Goal: Use online tool/utility

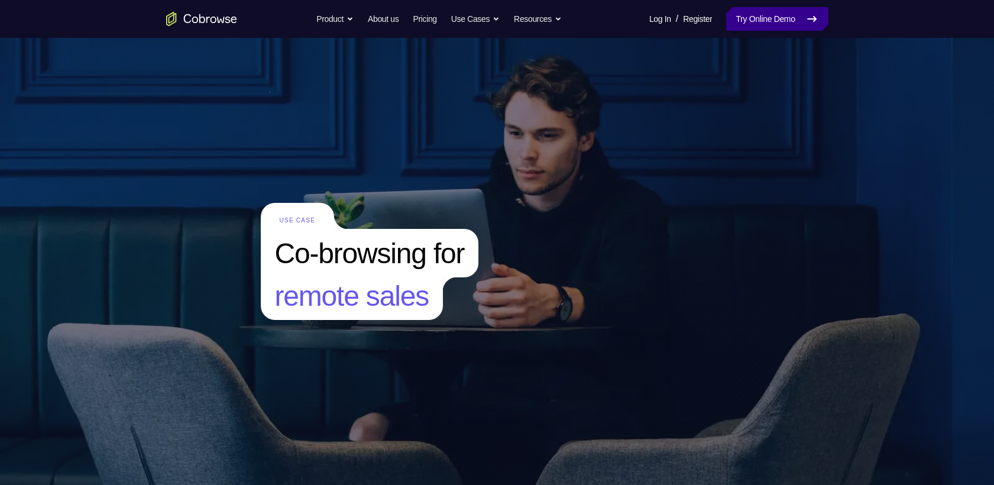
click at [796, 18] on link "Try Online Demo" at bounding box center [777, 19] width 102 height 24
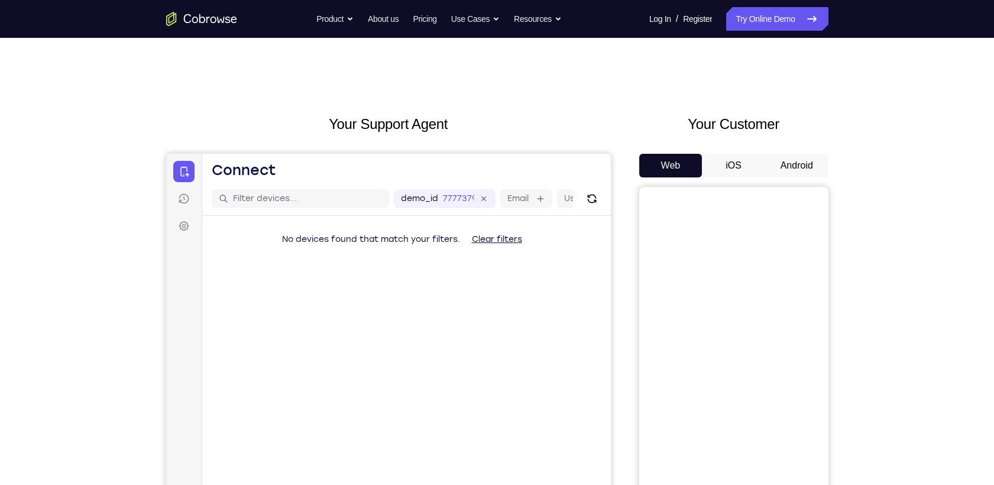
click at [802, 154] on button "Android" at bounding box center [796, 166] width 63 height 24
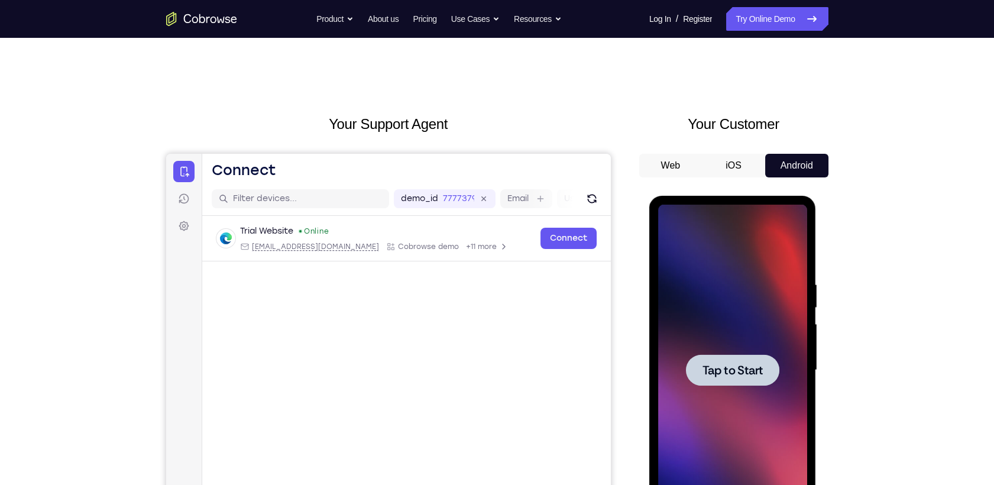
click at [771, 362] on div at bounding box center [732, 369] width 93 height 31
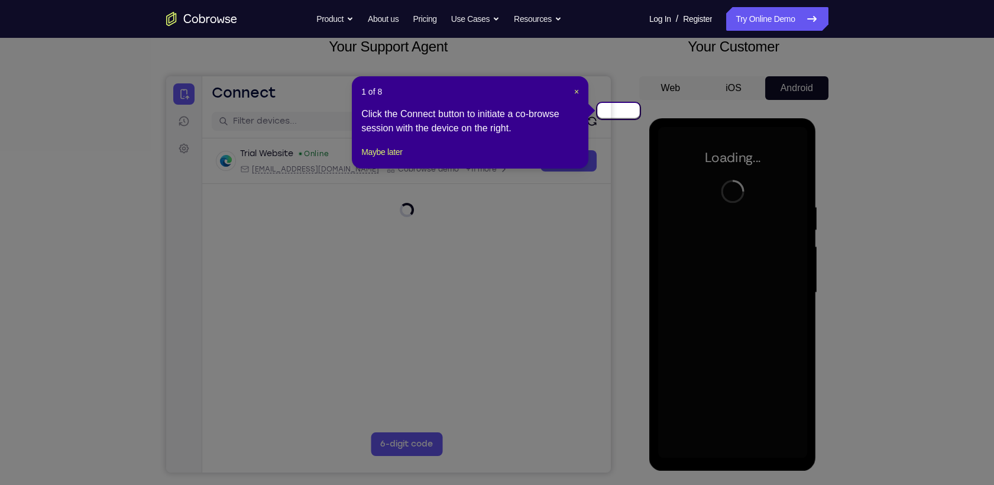
scroll to position [78, 0]
click at [577, 86] on span "×" at bounding box center [576, 90] width 5 height 9
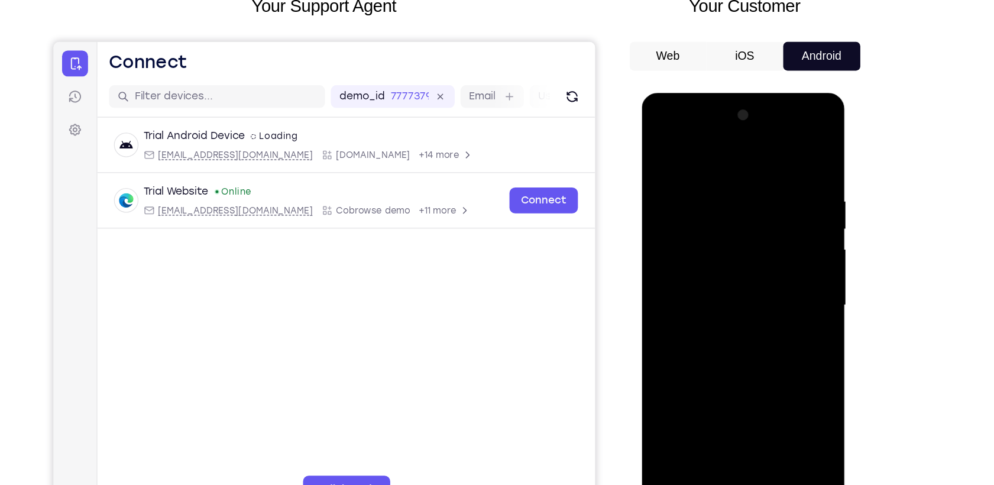
click at [731, 424] on div at bounding box center [724, 266] width 149 height 331
click at [779, 371] on div at bounding box center [724, 266] width 149 height 331
click at [679, 147] on div at bounding box center [724, 266] width 149 height 331
click at [779, 261] on div at bounding box center [724, 266] width 149 height 331
click at [710, 288] on div at bounding box center [724, 266] width 149 height 331
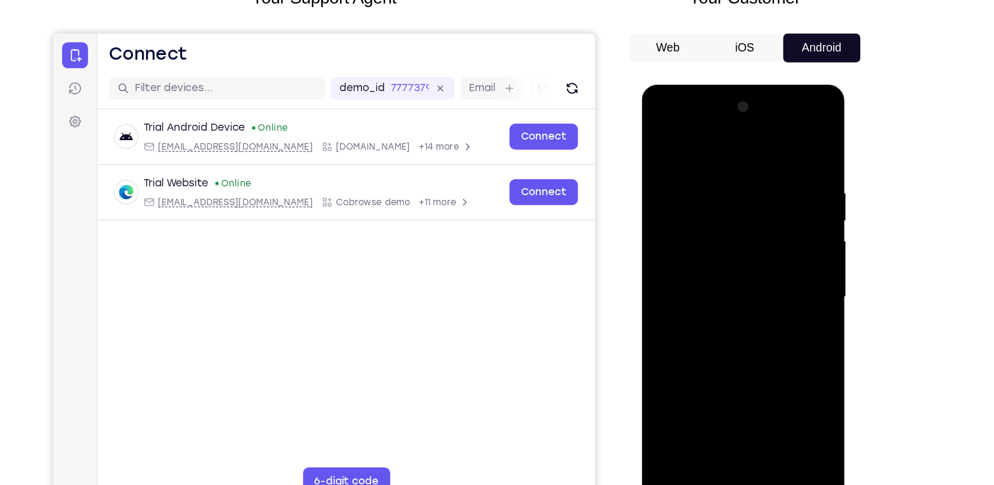
click at [703, 249] on div at bounding box center [724, 258] width 149 height 331
click at [689, 235] on div at bounding box center [724, 258] width 149 height 331
click at [694, 256] on div at bounding box center [724, 258] width 149 height 331
click at [729, 306] on div at bounding box center [724, 258] width 149 height 331
click at [734, 291] on div at bounding box center [724, 258] width 149 height 331
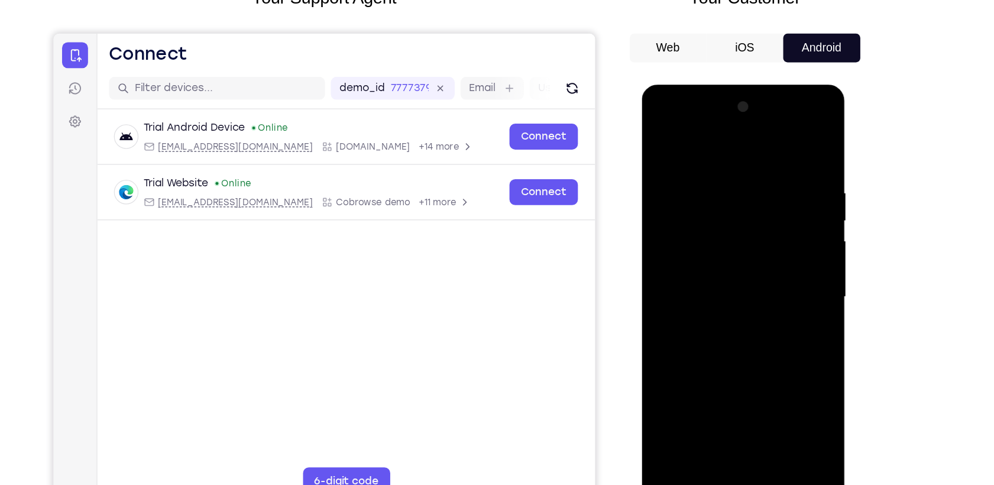
click at [734, 290] on div at bounding box center [724, 258] width 149 height 331
click at [734, 295] on div at bounding box center [724, 258] width 149 height 331
drag, startPoint x: 696, startPoint y: 142, endPoint x: 819, endPoint y: 143, distance: 123.0
click at [810, 143] on html "Online web based iOS Simulators and Android Emulators. Run iPhone, iPad, Mobile…" at bounding box center [725, 261] width 168 height 355
click at [723, 289] on div at bounding box center [724, 258] width 149 height 331
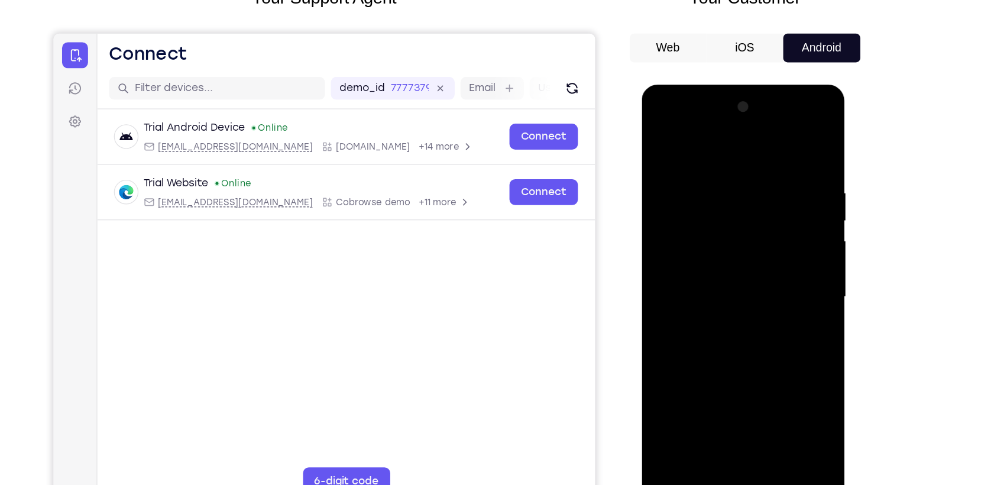
click at [778, 278] on div at bounding box center [724, 258] width 149 height 331
click at [667, 238] on div at bounding box center [724, 258] width 149 height 331
click at [676, 248] on div at bounding box center [724, 258] width 149 height 331
click at [695, 262] on div at bounding box center [724, 258] width 149 height 331
click at [701, 302] on div at bounding box center [724, 258] width 149 height 331
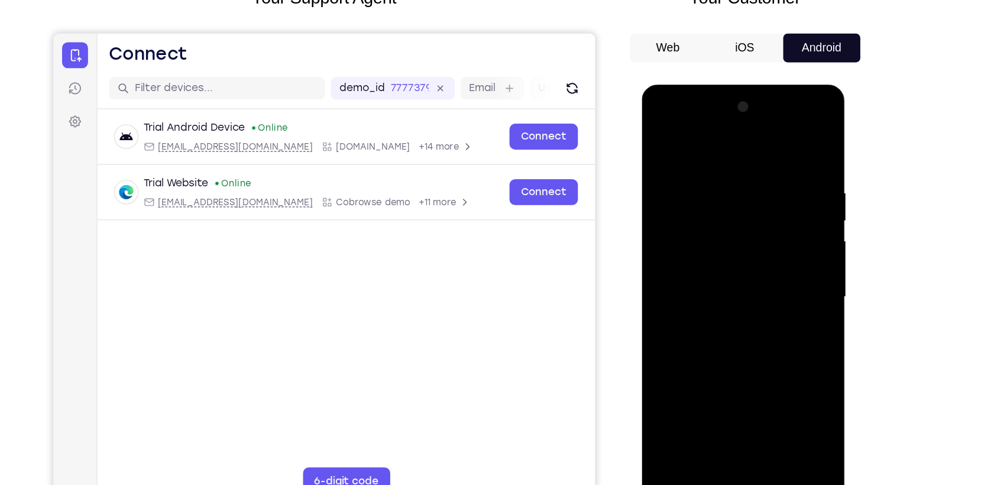
click at [711, 311] on div at bounding box center [724, 258] width 149 height 331
click at [713, 151] on div at bounding box center [724, 258] width 149 height 331
click at [787, 205] on div at bounding box center [724, 258] width 149 height 331
click at [786, 145] on div at bounding box center [724, 258] width 149 height 331
click at [742, 168] on div at bounding box center [724, 258] width 149 height 331
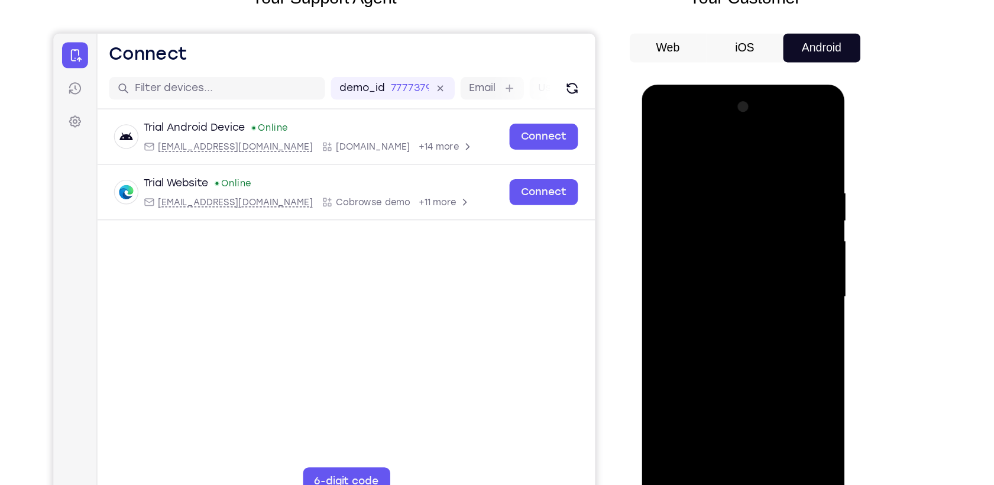
click at [790, 148] on div at bounding box center [724, 258] width 149 height 331
click at [783, 180] on div at bounding box center [724, 258] width 149 height 331
click at [786, 145] on div at bounding box center [724, 258] width 149 height 331
drag, startPoint x: 787, startPoint y: 171, endPoint x: 696, endPoint y: 189, distance: 92.1
click at [696, 189] on div at bounding box center [724, 258] width 149 height 331
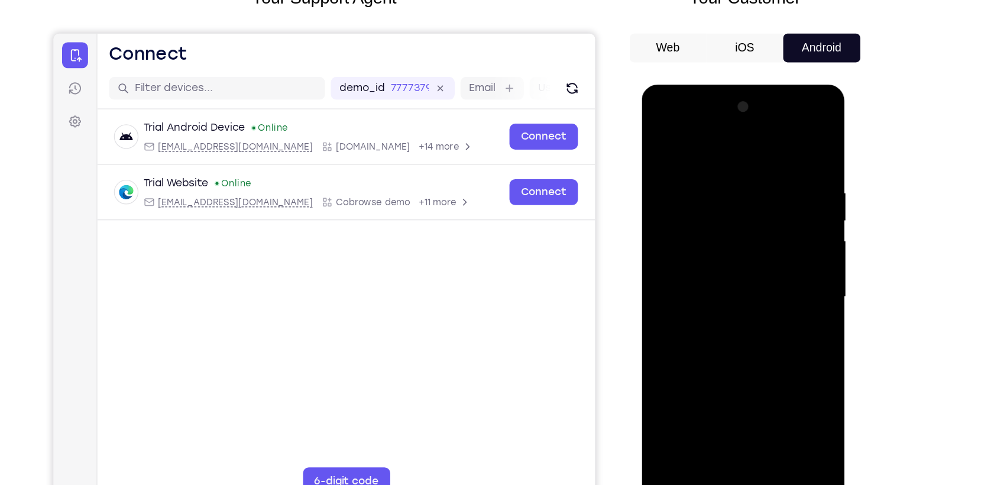
drag, startPoint x: 773, startPoint y: 169, endPoint x: 699, endPoint y: 167, distance: 73.9
click at [699, 167] on div at bounding box center [724, 258] width 149 height 331
drag, startPoint x: 778, startPoint y: 173, endPoint x: 684, endPoint y: 177, distance: 94.1
click at [684, 177] on div at bounding box center [724, 258] width 149 height 331
drag, startPoint x: 771, startPoint y: 176, endPoint x: 664, endPoint y: 180, distance: 106.5
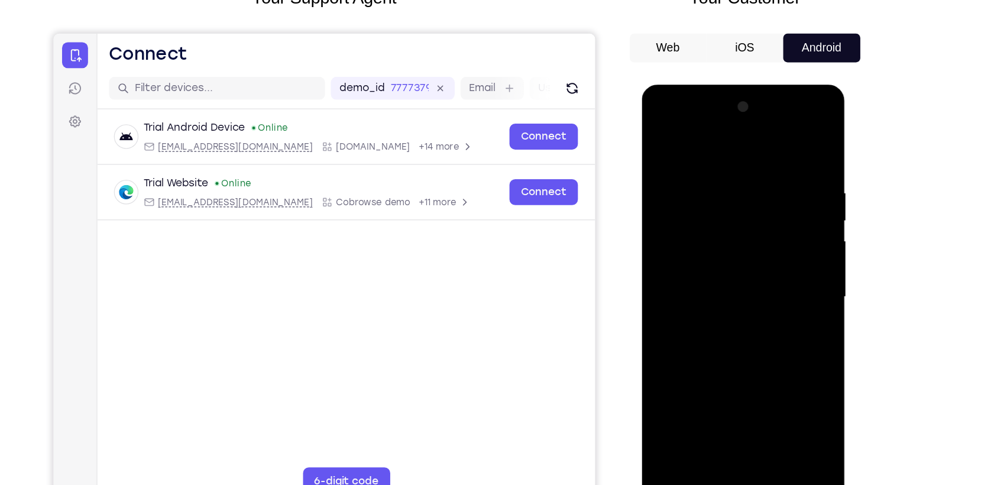
click at [664, 180] on div at bounding box center [724, 258] width 149 height 331
drag, startPoint x: 758, startPoint y: 171, endPoint x: 693, endPoint y: 174, distance: 65.1
click at [693, 174] on div at bounding box center [724, 258] width 149 height 331
drag, startPoint x: 744, startPoint y: 171, endPoint x: 646, endPoint y: 179, distance: 98.4
click at [646, 179] on div at bounding box center [724, 260] width 167 height 352
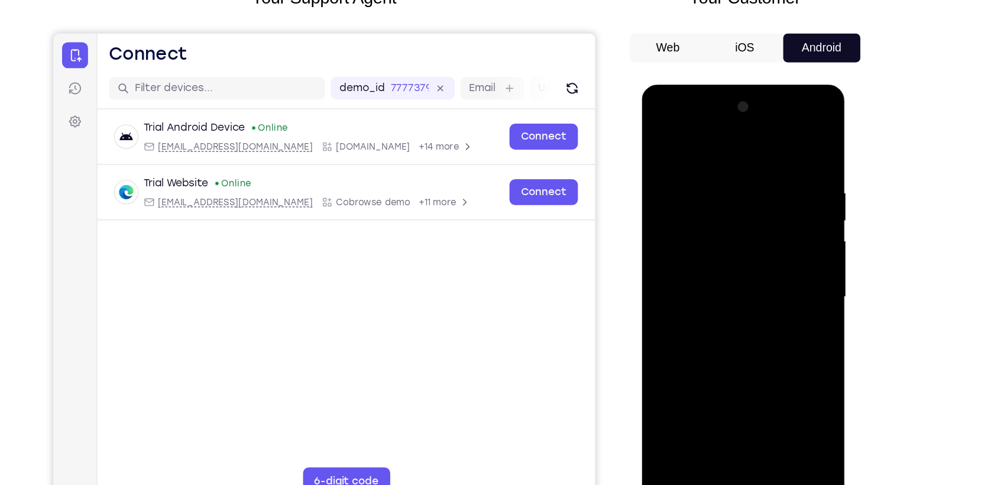
click at [755, 159] on div at bounding box center [724, 258] width 149 height 331
click at [792, 181] on div at bounding box center [724, 258] width 149 height 331
click at [788, 147] on div at bounding box center [724, 258] width 149 height 331
click at [787, 141] on div at bounding box center [724, 258] width 149 height 331
click at [661, 131] on div at bounding box center [724, 258] width 149 height 331
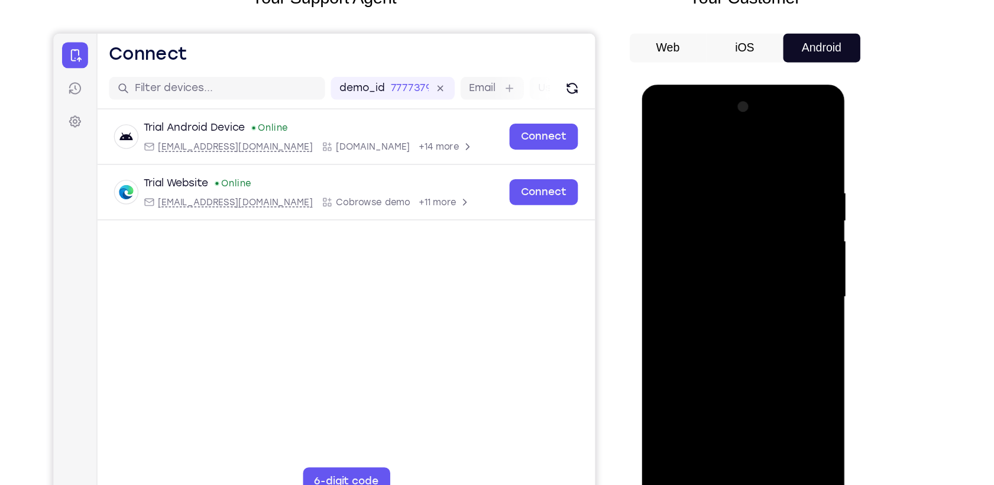
click at [755, 399] on div at bounding box center [724, 258] width 149 height 331
click at [712, 319] on div at bounding box center [724, 258] width 149 height 331
click at [730, 262] on div at bounding box center [724, 258] width 149 height 331
click at [661, 140] on div at bounding box center [724, 258] width 149 height 331
click at [790, 195] on div at bounding box center [724, 258] width 149 height 331
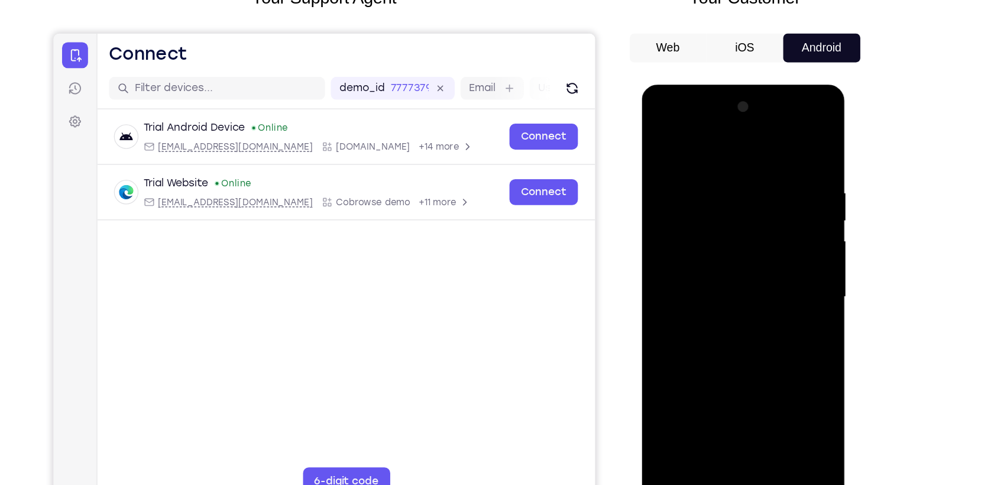
click at [790, 195] on div at bounding box center [724, 258] width 149 height 331
click at [662, 139] on div at bounding box center [724, 258] width 149 height 331
drag, startPoint x: 724, startPoint y: 144, endPoint x: 737, endPoint y: 386, distance: 242.7
click at [737, 386] on div at bounding box center [724, 258] width 149 height 331
drag, startPoint x: 724, startPoint y: 144, endPoint x: 722, endPoint y: 360, distance: 215.8
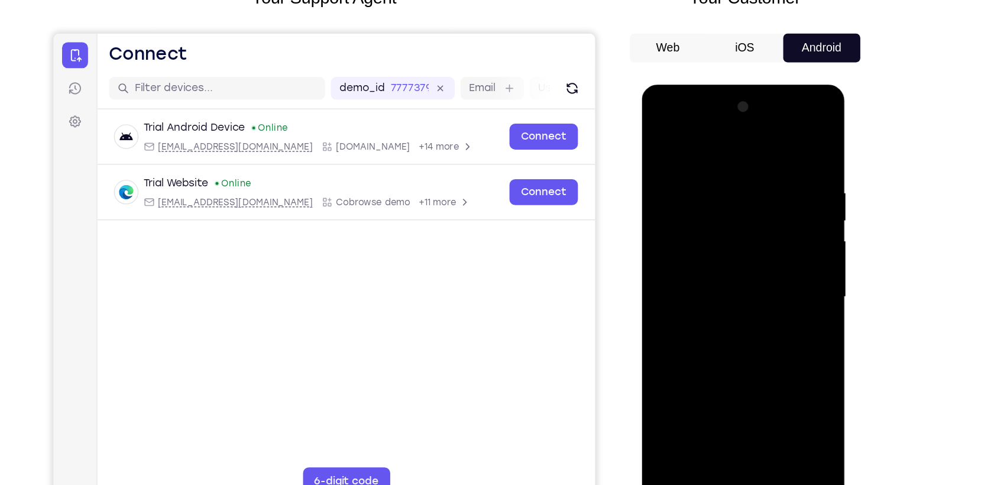
click at [722, 360] on div at bounding box center [724, 258] width 149 height 331
click at [778, 397] on div at bounding box center [724, 258] width 149 height 331
click at [673, 401] on div at bounding box center [724, 258] width 149 height 331
click at [788, 132] on div at bounding box center [724, 258] width 149 height 331
click at [735, 166] on div at bounding box center [724, 258] width 149 height 331
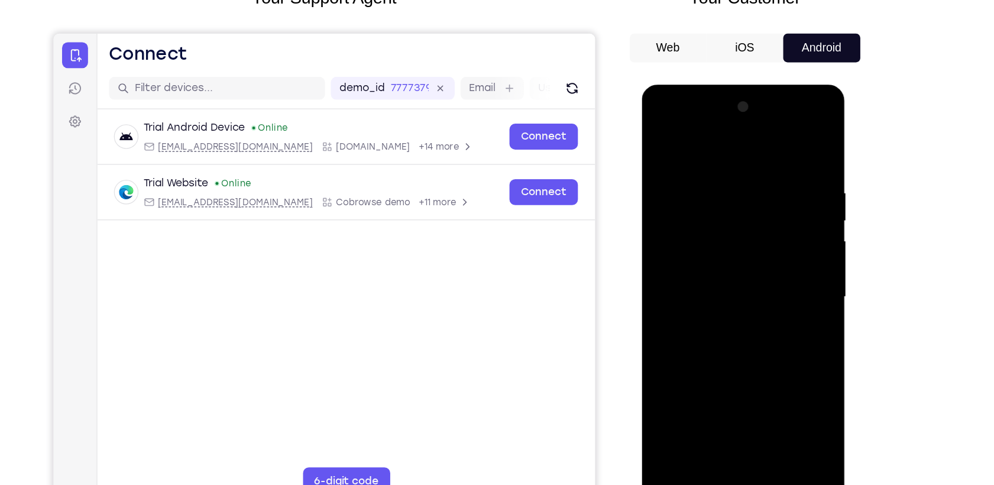
drag, startPoint x: 715, startPoint y: 336, endPoint x: 722, endPoint y: 259, distance: 77.8
click at [722, 259] on div at bounding box center [724, 258] width 149 height 331
drag, startPoint x: 719, startPoint y: 362, endPoint x: 718, endPoint y: 316, distance: 46.7
click at [718, 316] on div at bounding box center [724, 258] width 149 height 331
click at [684, 207] on div at bounding box center [724, 258] width 149 height 331
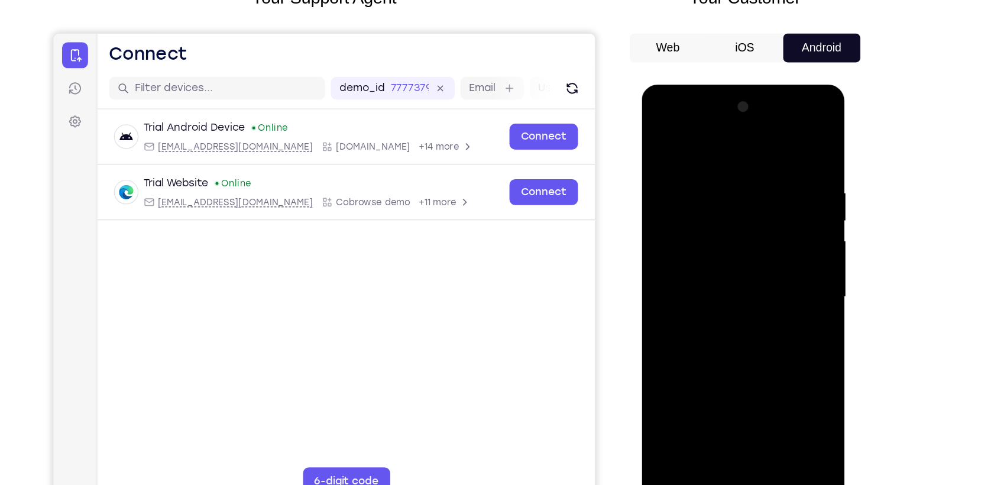
drag, startPoint x: 685, startPoint y: 150, endPoint x: 686, endPoint y: 251, distance: 101.1
click at [686, 251] on div at bounding box center [724, 258] width 149 height 331
click at [663, 137] on div at bounding box center [724, 258] width 149 height 331
drag, startPoint x: 682, startPoint y: 329, endPoint x: 695, endPoint y: 217, distance: 113.1
click at [695, 217] on div at bounding box center [724, 258] width 149 height 331
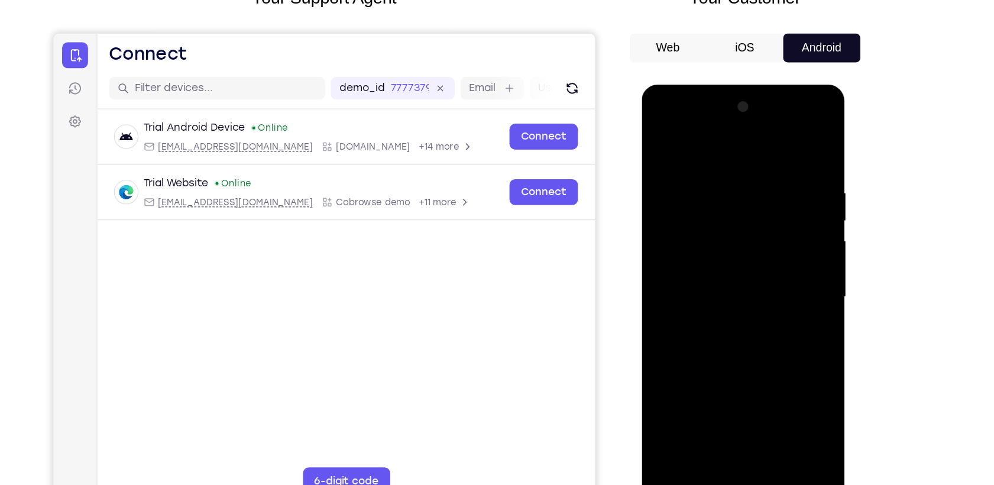
click at [691, 254] on div at bounding box center [724, 258] width 149 height 331
drag, startPoint x: 722, startPoint y: 166, endPoint x: 719, endPoint y: 302, distance: 136.0
click at [719, 302] on div at bounding box center [724, 258] width 149 height 331
click at [747, 218] on div at bounding box center [724, 258] width 149 height 331
click at [663, 140] on div at bounding box center [724, 258] width 149 height 331
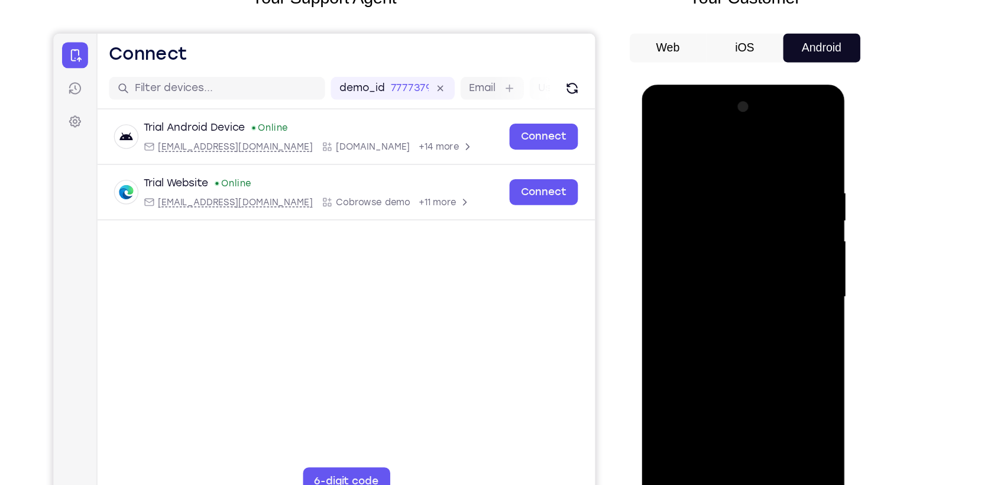
click at [663, 140] on div at bounding box center [724, 258] width 149 height 331
click at [674, 399] on div at bounding box center [724, 258] width 149 height 331
click at [695, 401] on div at bounding box center [724, 258] width 149 height 331
click at [682, 142] on div at bounding box center [724, 258] width 149 height 331
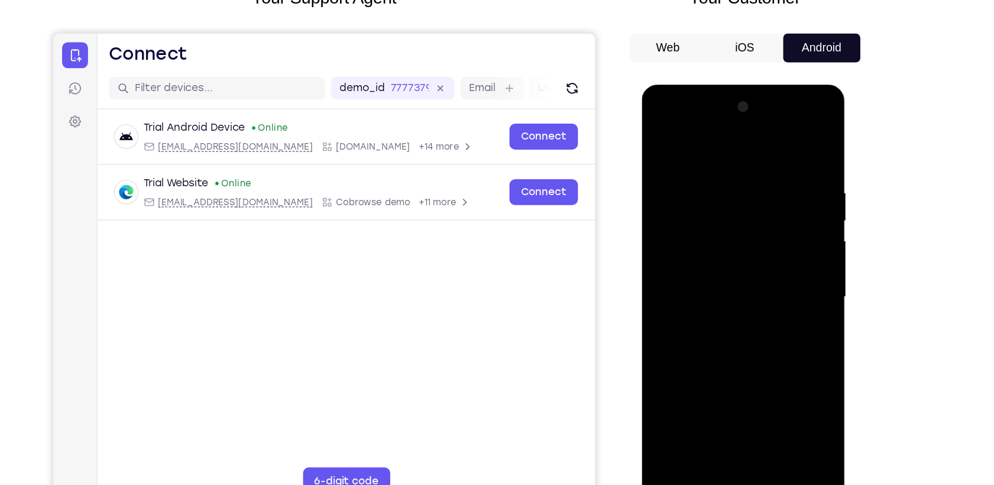
click at [724, 155] on div at bounding box center [724, 258] width 149 height 331
click at [677, 220] on div at bounding box center [724, 258] width 149 height 331
click at [690, 245] on div at bounding box center [724, 258] width 149 height 331
click at [689, 239] on div at bounding box center [724, 258] width 149 height 331
click at [689, 244] on div at bounding box center [724, 258] width 149 height 331
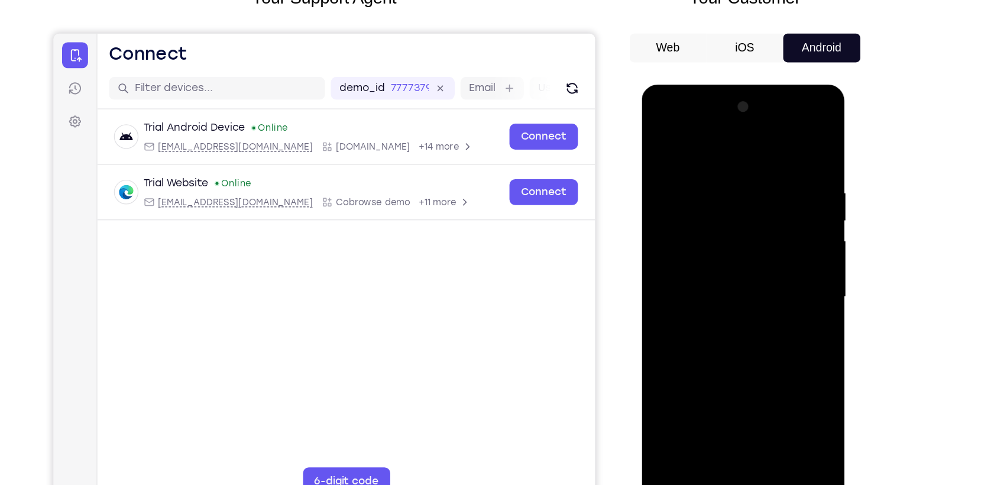
click at [673, 157] on div at bounding box center [724, 258] width 149 height 331
click at [657, 136] on div at bounding box center [724, 258] width 149 height 331
click at [661, 138] on div at bounding box center [724, 258] width 149 height 331
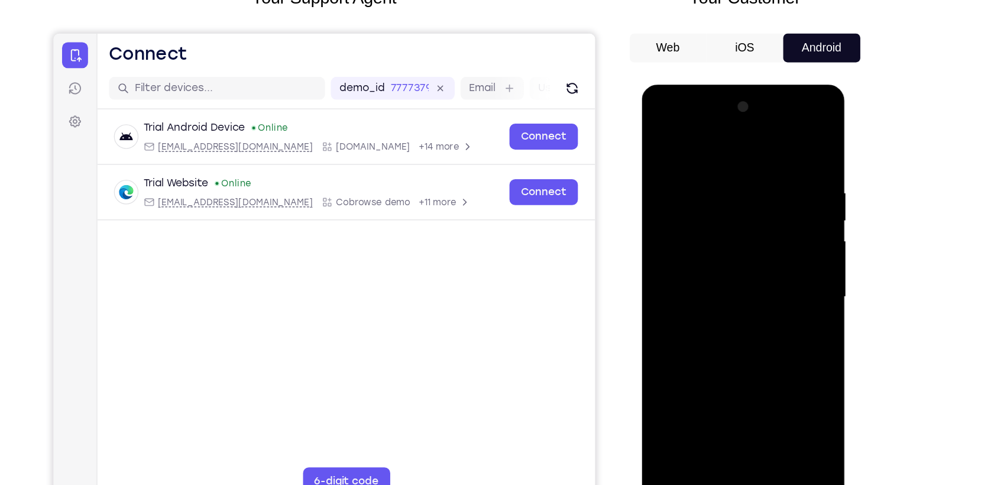
click at [788, 134] on div at bounding box center [724, 258] width 149 height 331
click at [672, 397] on div at bounding box center [724, 258] width 149 height 331
drag, startPoint x: 729, startPoint y: 143, endPoint x: 715, endPoint y: 329, distance: 186.7
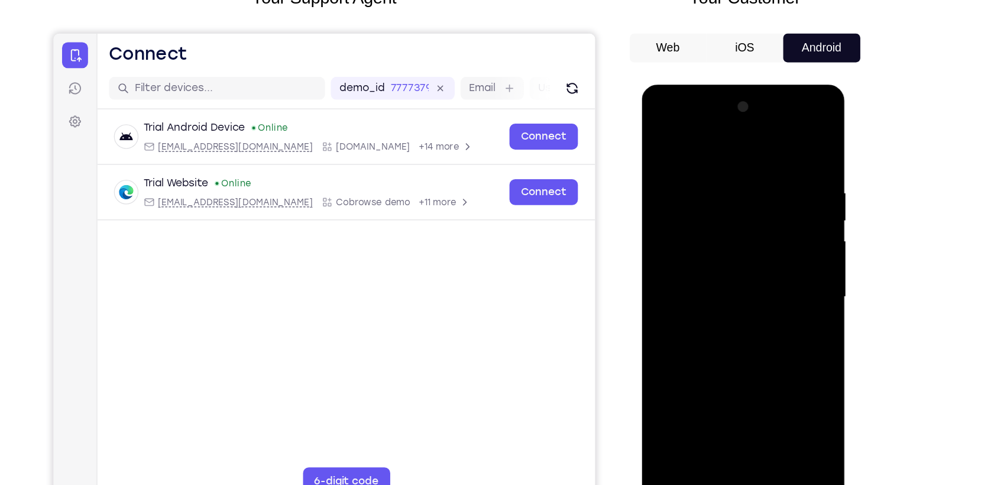
click at [715, 329] on div at bounding box center [724, 258] width 149 height 331
drag, startPoint x: 738, startPoint y: 351, endPoint x: 771, endPoint y: 135, distance: 218.3
click at [771, 135] on div at bounding box center [724, 258] width 149 height 331
drag, startPoint x: 737, startPoint y: 361, endPoint x: 762, endPoint y: 176, distance: 187.3
click at [762, 176] on div at bounding box center [724, 258] width 149 height 331
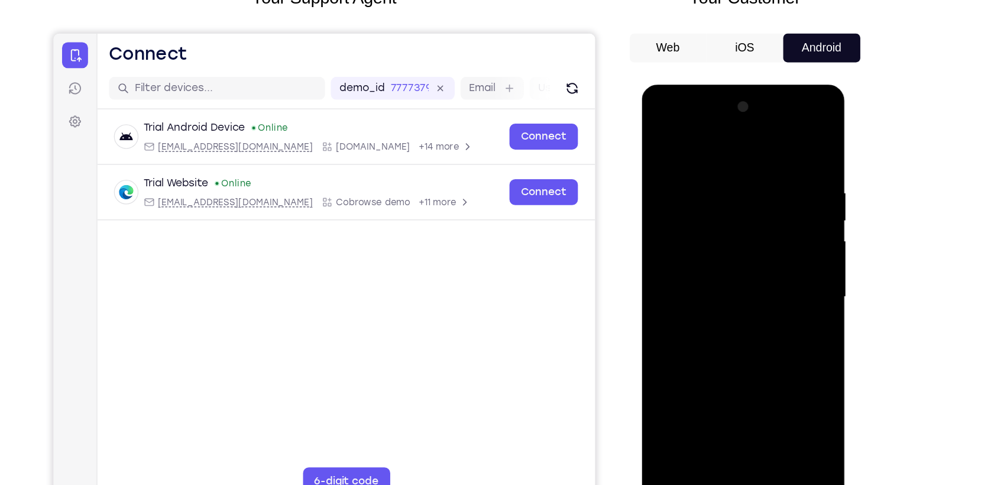
click at [777, 395] on div at bounding box center [724, 258] width 149 height 331
drag, startPoint x: 735, startPoint y: 190, endPoint x: 726, endPoint y: 301, distance: 111.5
click at [726, 301] on div at bounding box center [724, 258] width 149 height 331
click at [673, 396] on div at bounding box center [724, 258] width 149 height 331
click at [741, 174] on div at bounding box center [724, 258] width 149 height 331
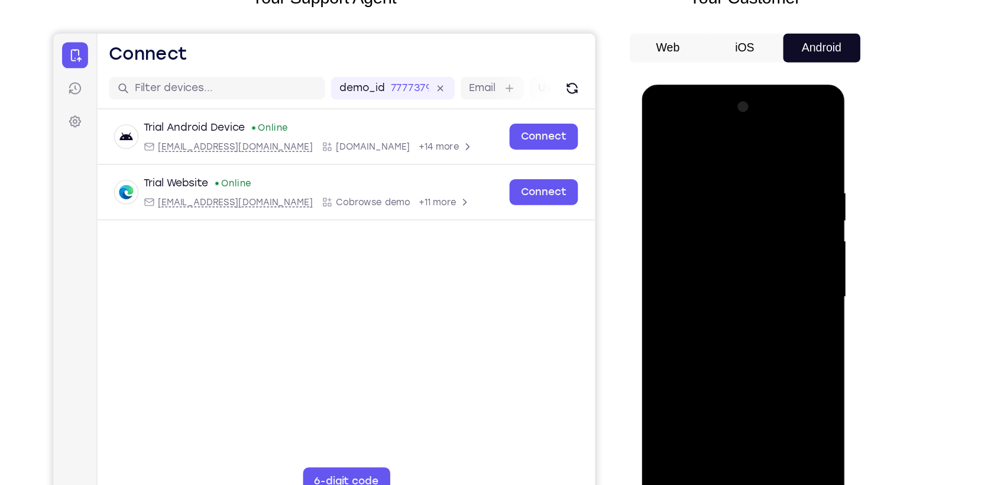
click at [786, 147] on div at bounding box center [724, 258] width 149 height 331
click at [774, 168] on div at bounding box center [724, 258] width 149 height 331
click at [786, 150] on div at bounding box center [724, 258] width 149 height 331
click at [710, 168] on div at bounding box center [724, 258] width 149 height 331
click at [784, 145] on div at bounding box center [724, 258] width 149 height 331
